Goal: Information Seeking & Learning: Stay updated

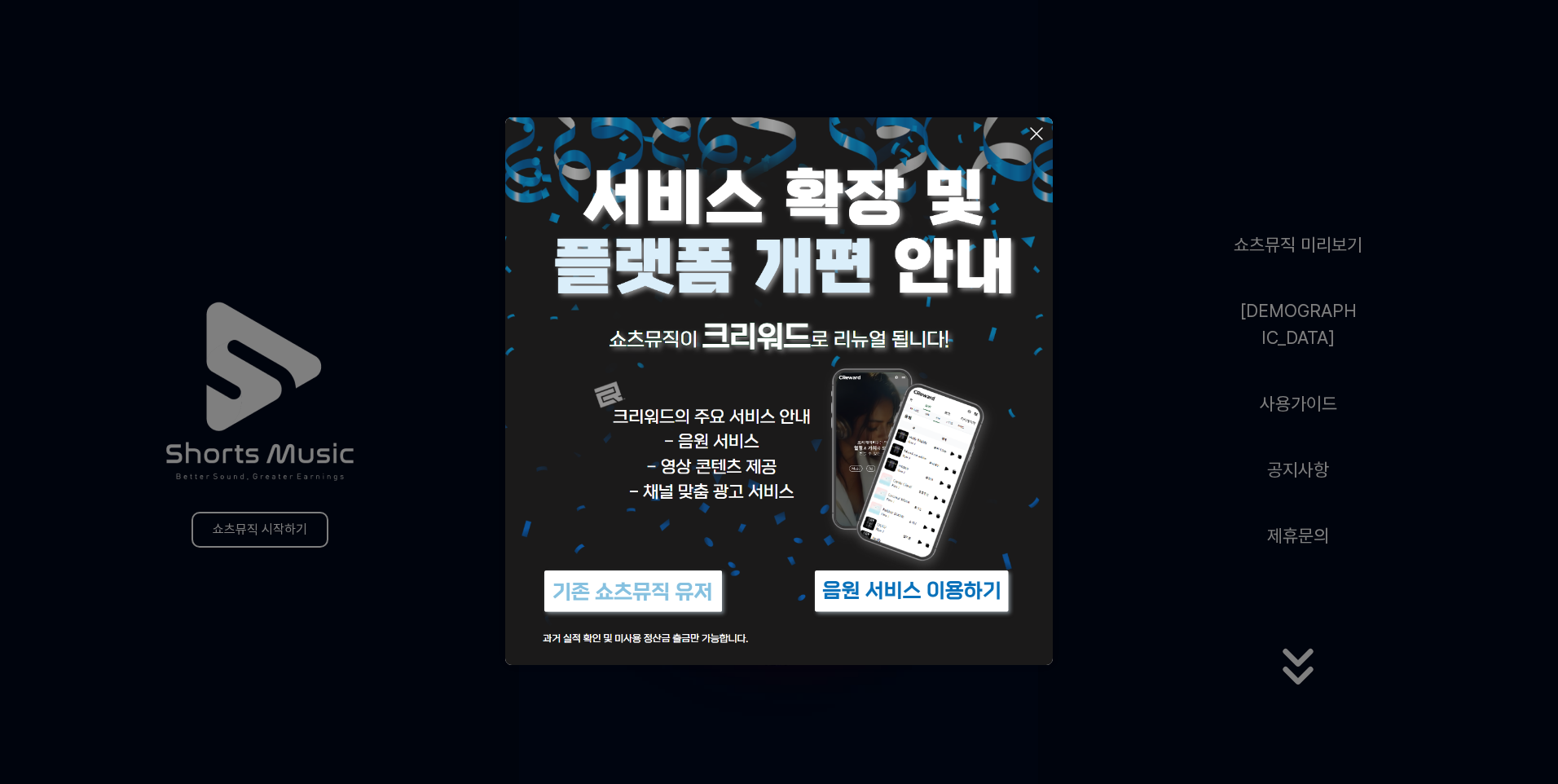
click at [1148, 153] on button at bounding box center [779, 392] width 1558 height 784
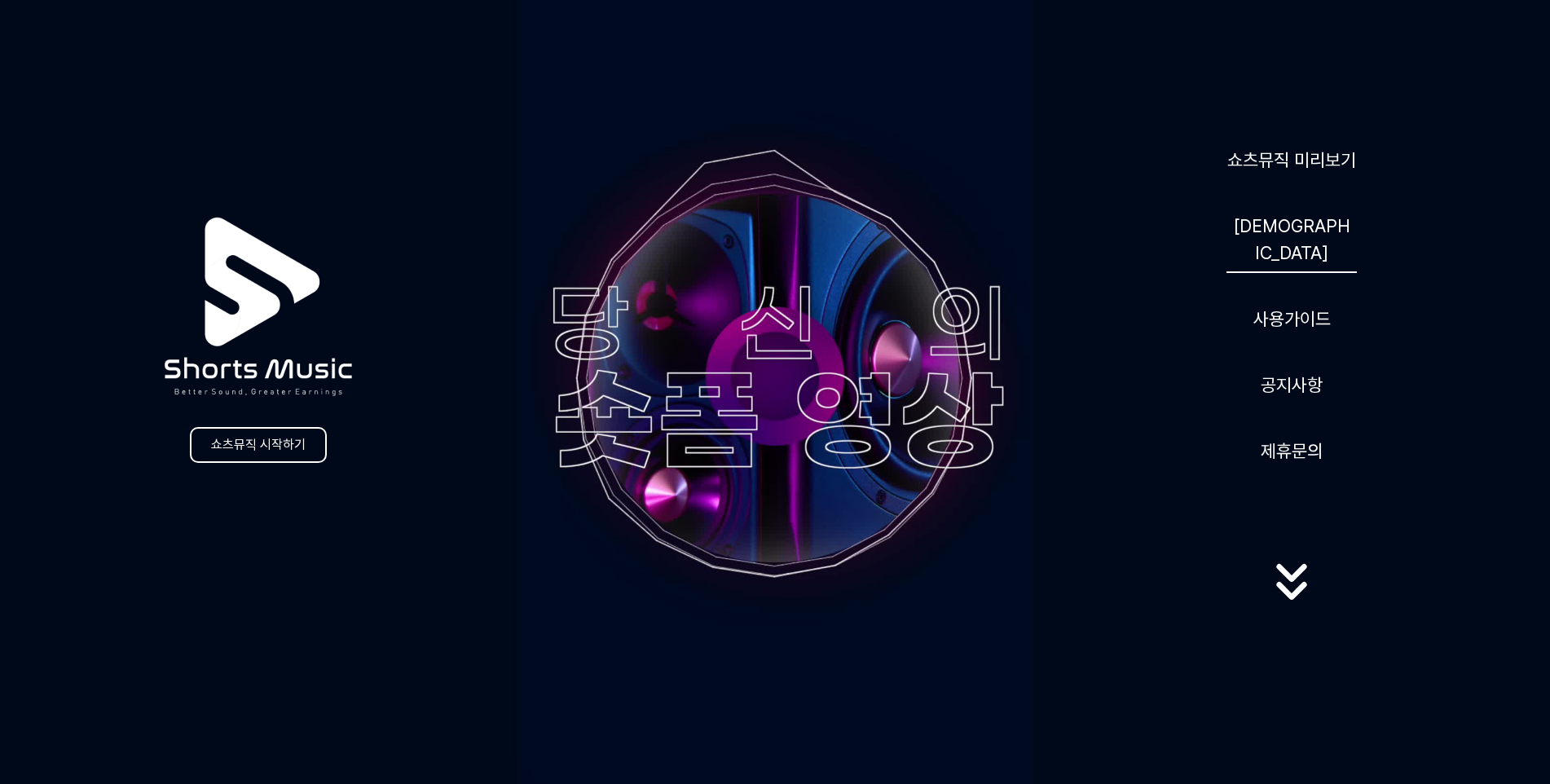
scroll to position [82, 0]
click at [1289, 237] on link "[DEMOGRAPHIC_DATA]" at bounding box center [1292, 240] width 131 height 67
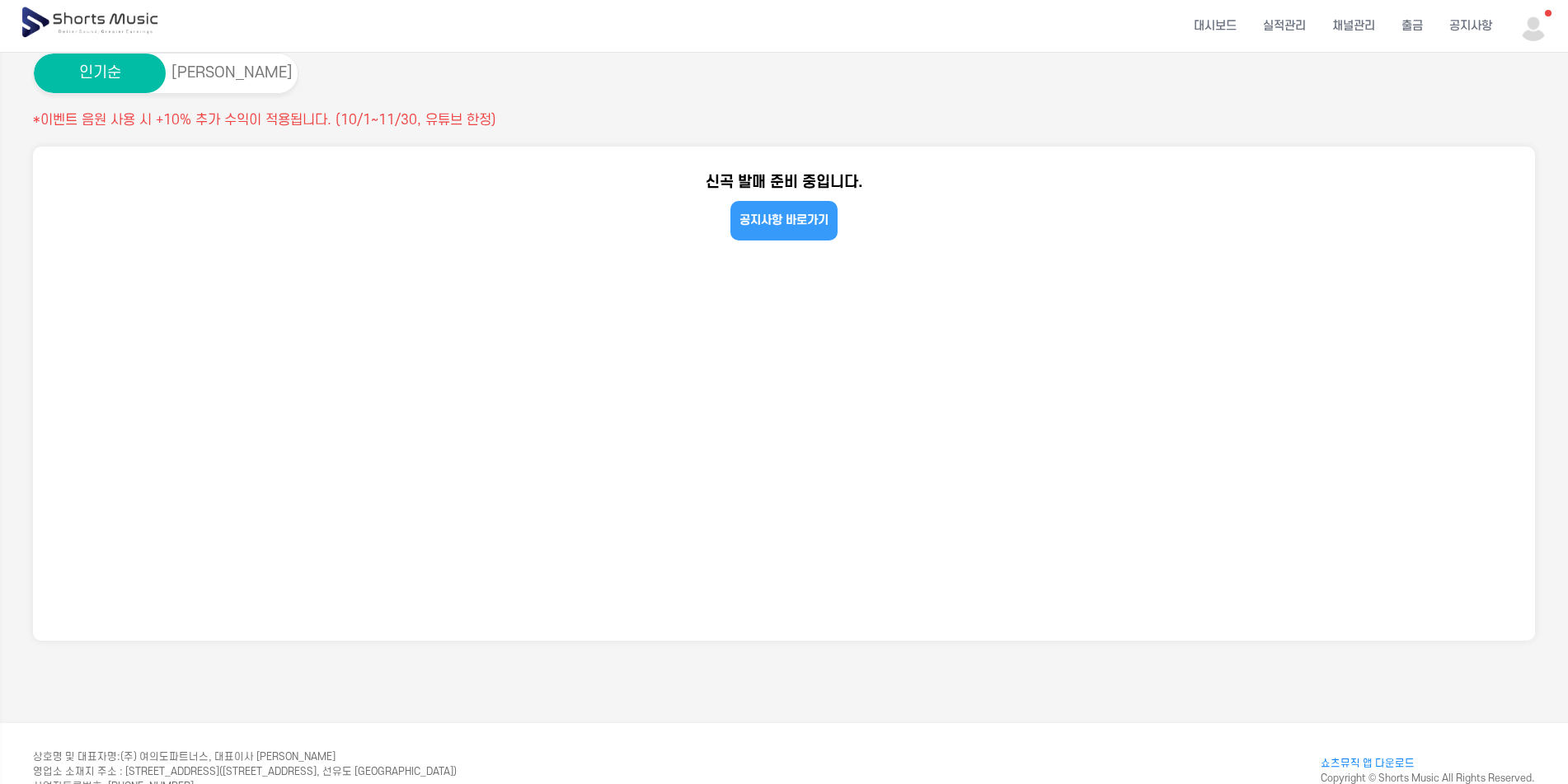
scroll to position [334, 0]
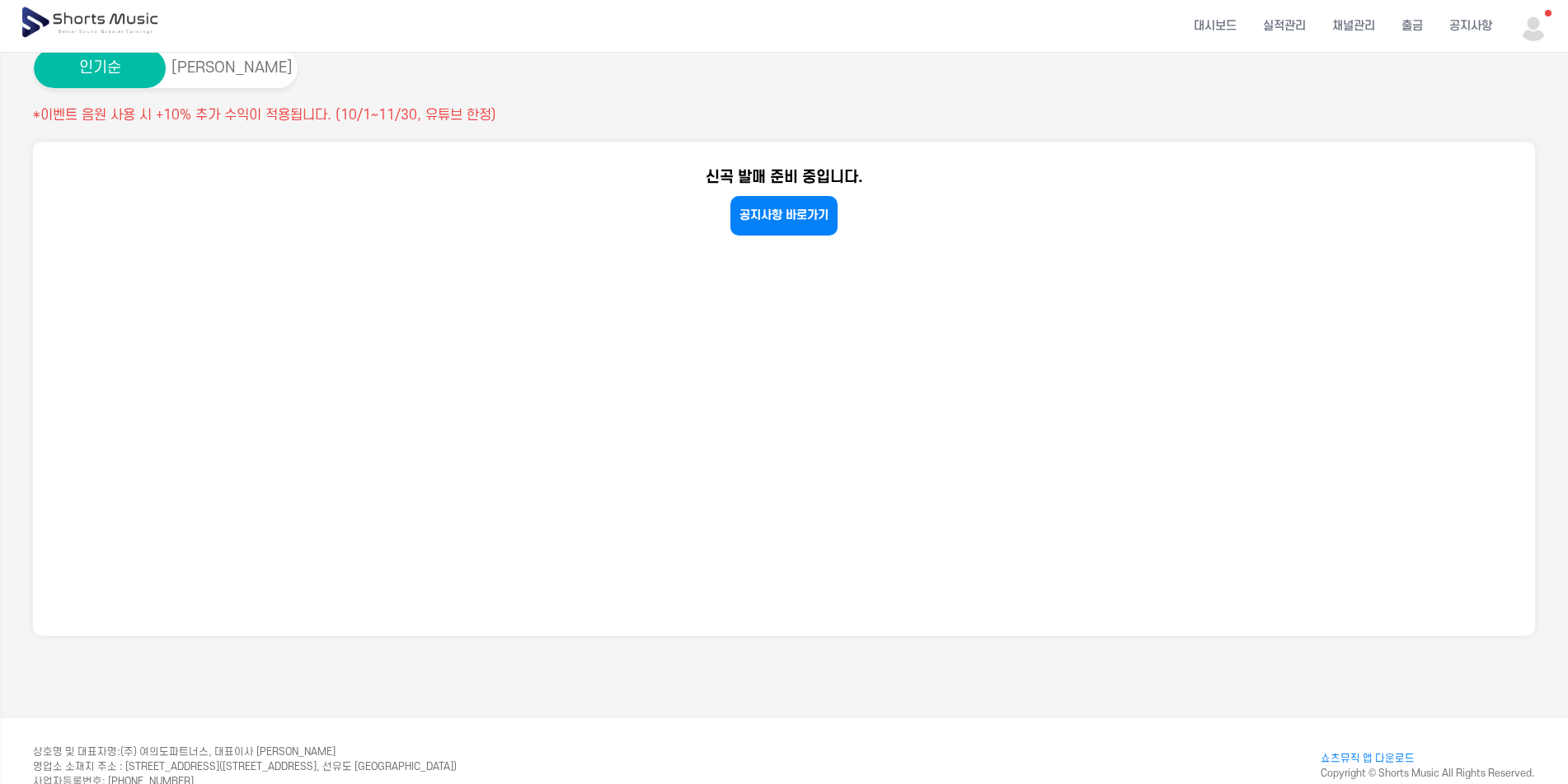
click at [816, 221] on link "공지사항 바로가기" at bounding box center [784, 216] width 108 height 39
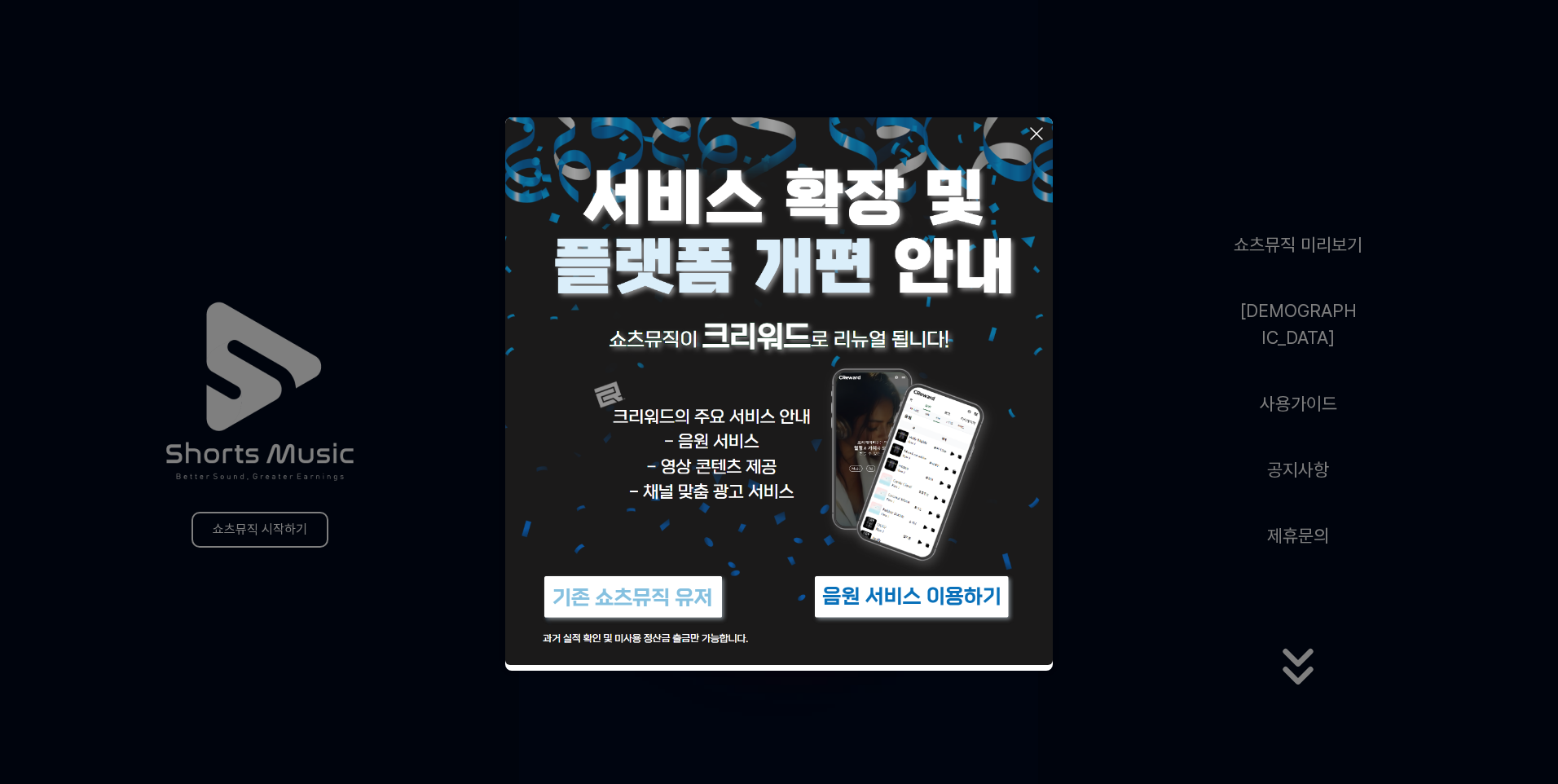
click at [928, 601] on img at bounding box center [911, 597] width 204 height 61
